Goal: Book appointment/travel/reservation

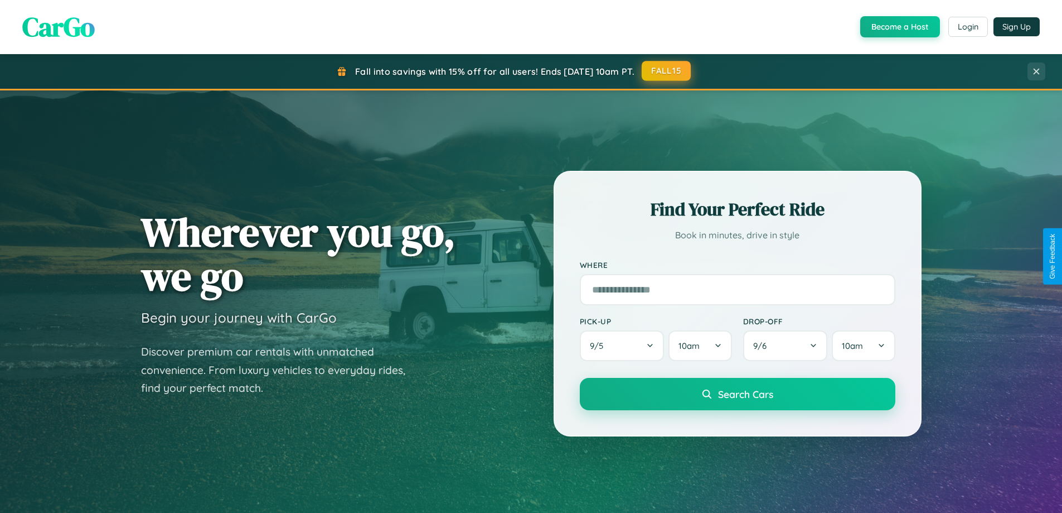
click at [667, 71] on button "FALL15" at bounding box center [666, 71] width 49 height 20
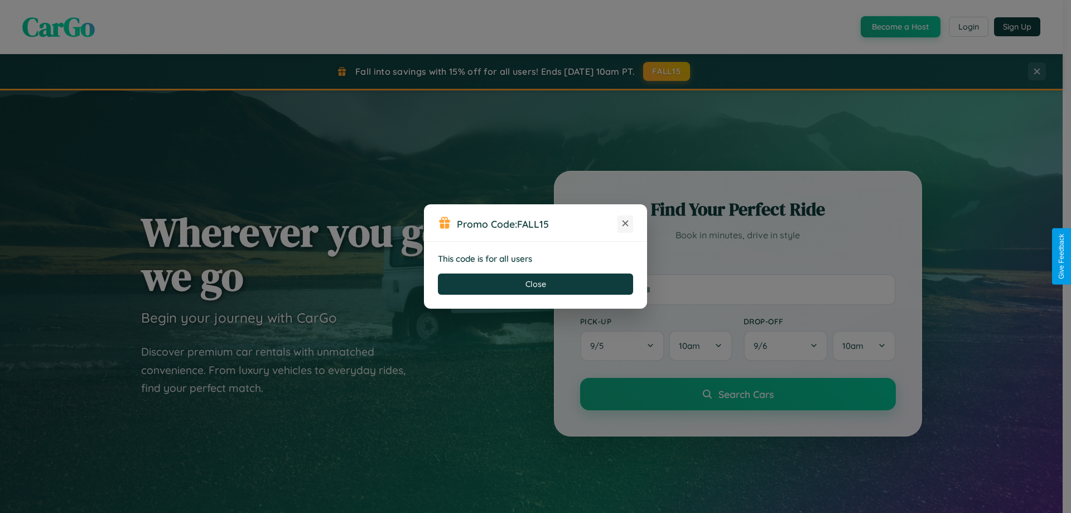
click at [625, 224] on icon at bounding box center [625, 222] width 11 height 11
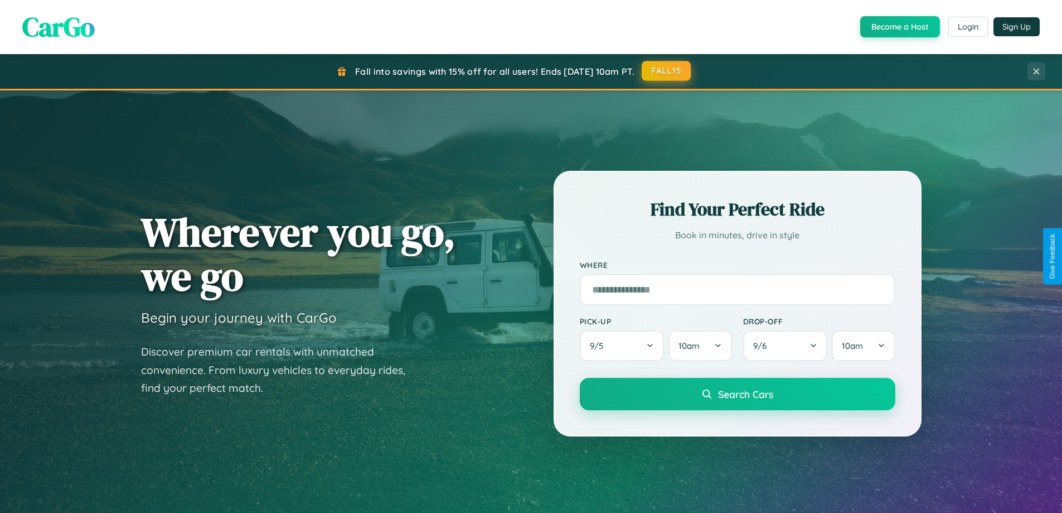
click at [667, 71] on button "FALL15" at bounding box center [666, 71] width 49 height 20
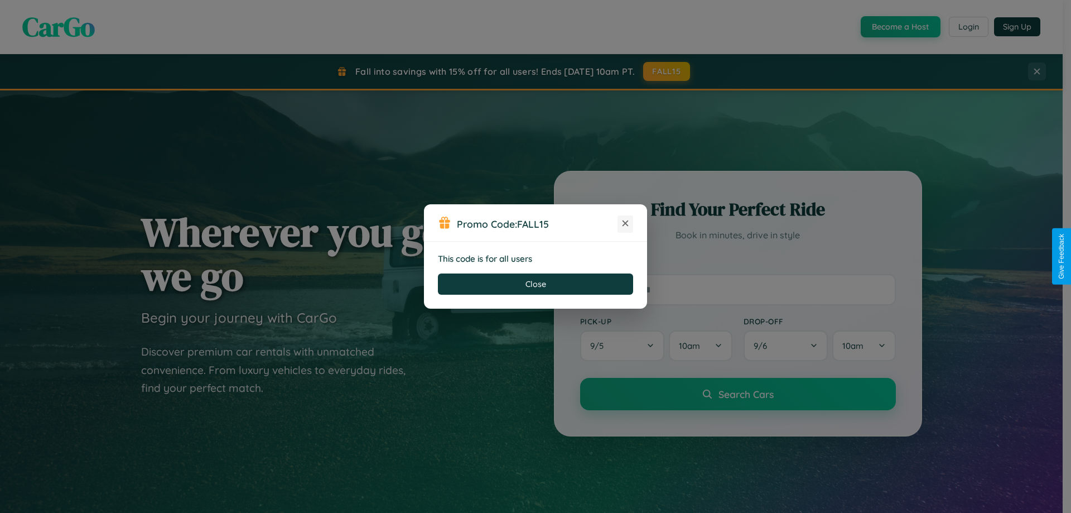
click at [625, 224] on icon at bounding box center [625, 222] width 11 height 11
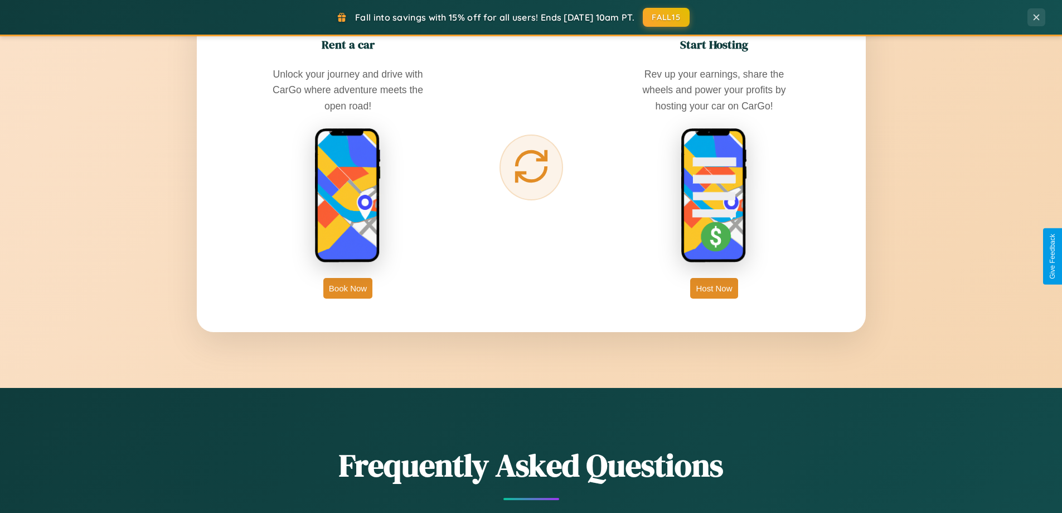
scroll to position [1792, 0]
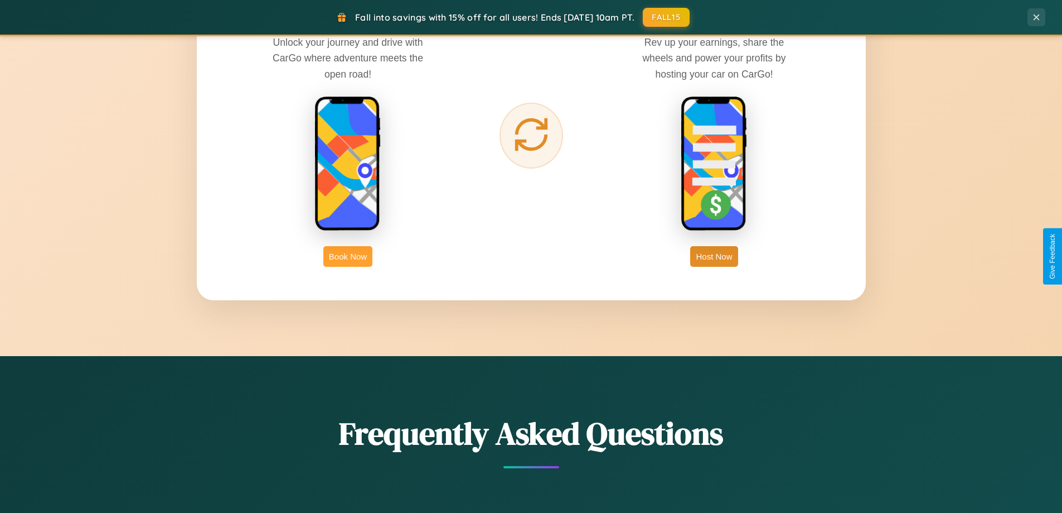
click at [348, 256] on button "Book Now" at bounding box center [347, 256] width 49 height 21
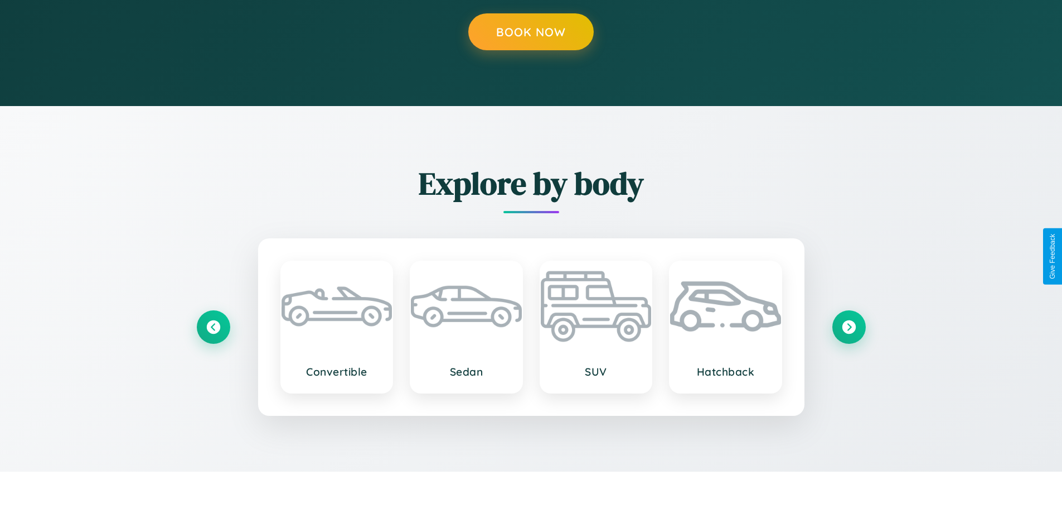
scroll to position [1131, 0]
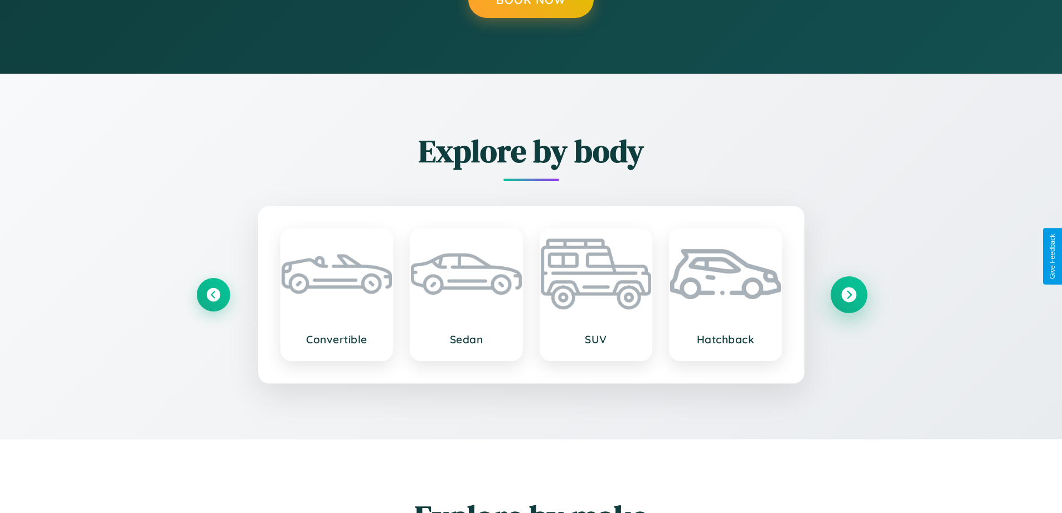
click at [849, 294] on icon at bounding box center [849, 294] width 15 height 15
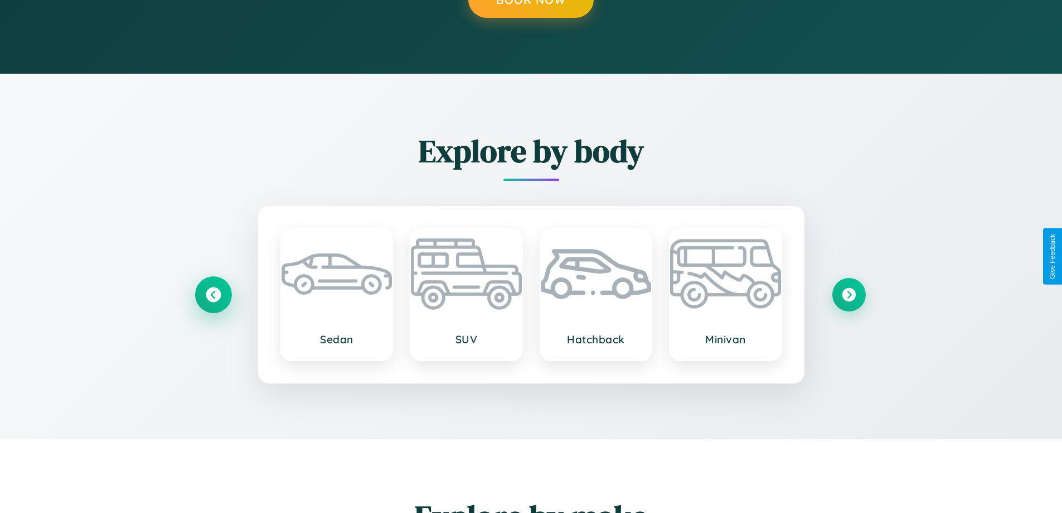
click at [213, 294] on icon at bounding box center [213, 294] width 15 height 15
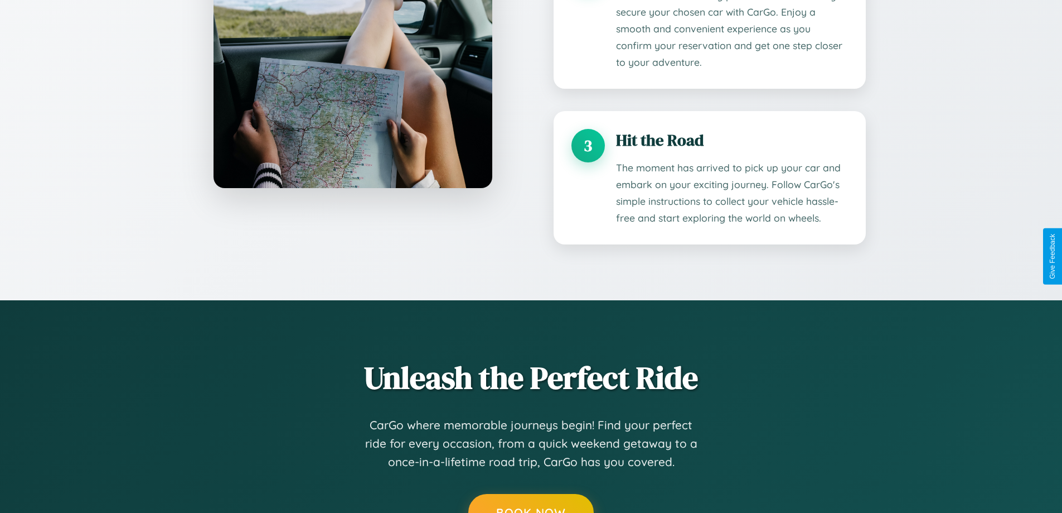
scroll to position [930, 0]
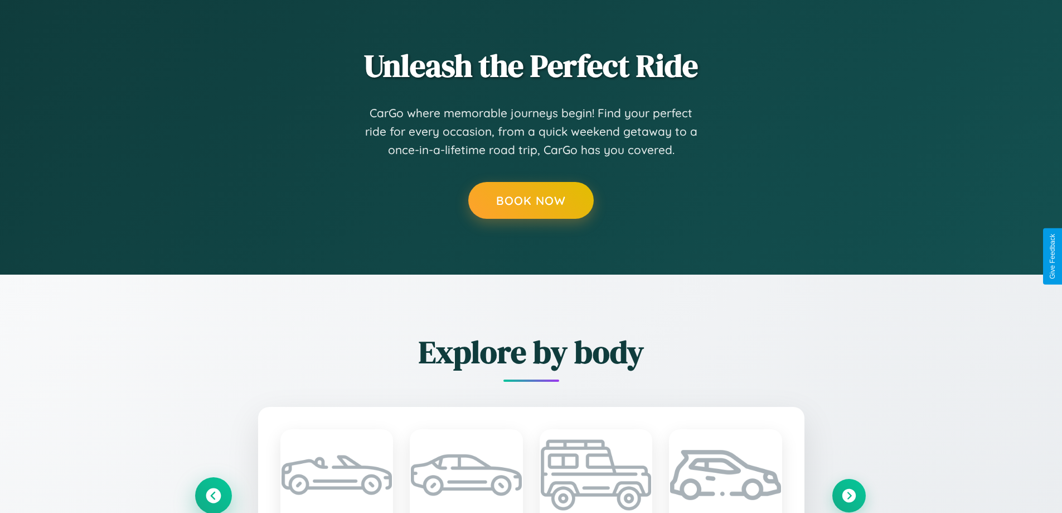
click at [213, 494] on icon at bounding box center [213, 495] width 18 height 18
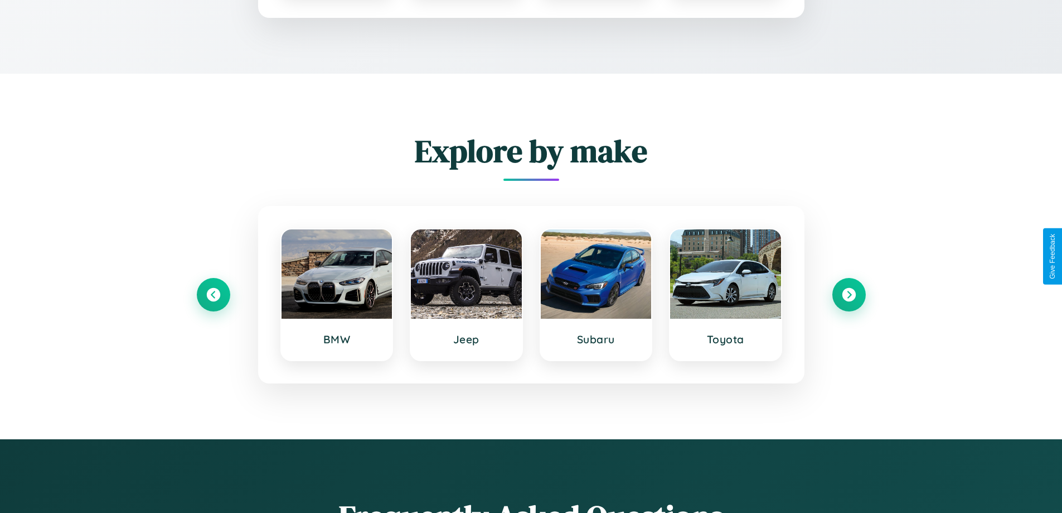
scroll to position [0, 0]
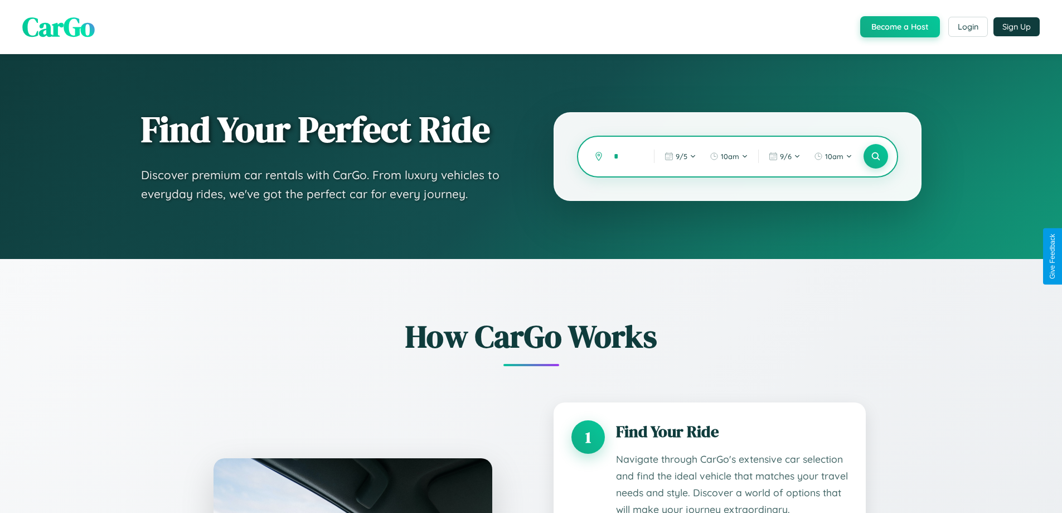
type input "**"
